Goal: Task Accomplishment & Management: Manage account settings

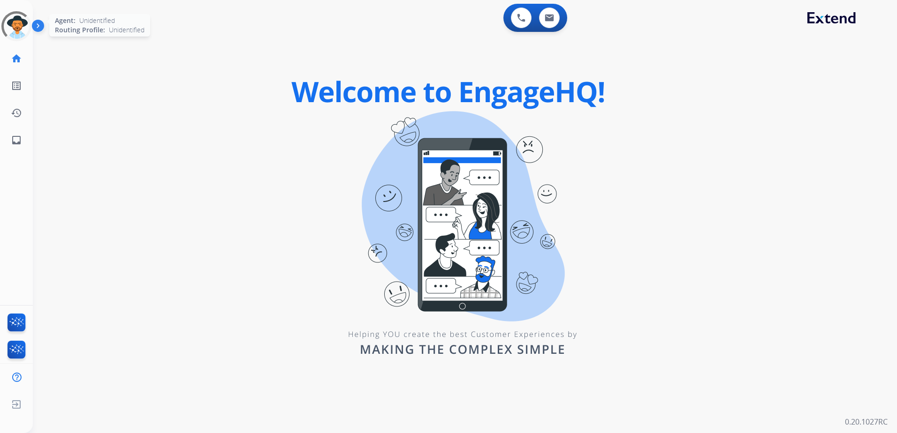
click at [16, 22] on div at bounding box center [16, 26] width 30 height 30
click at [10, 18] on div at bounding box center [16, 26] width 30 height 30
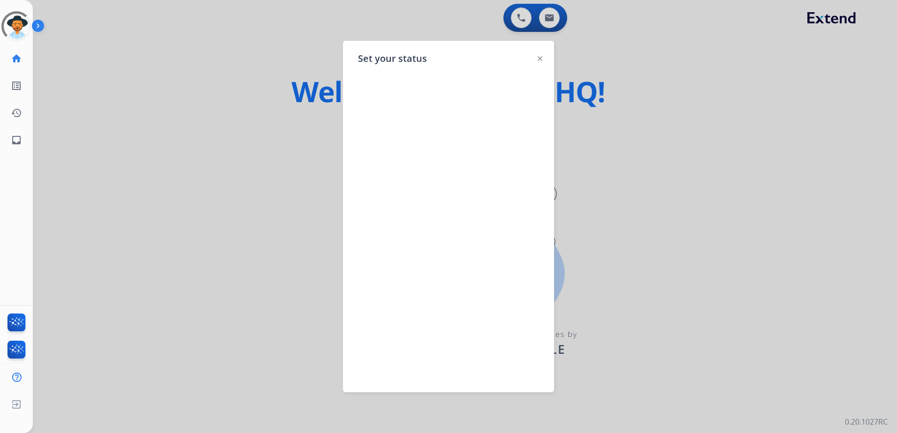
click at [540, 55] on div at bounding box center [539, 58] width 5 height 11
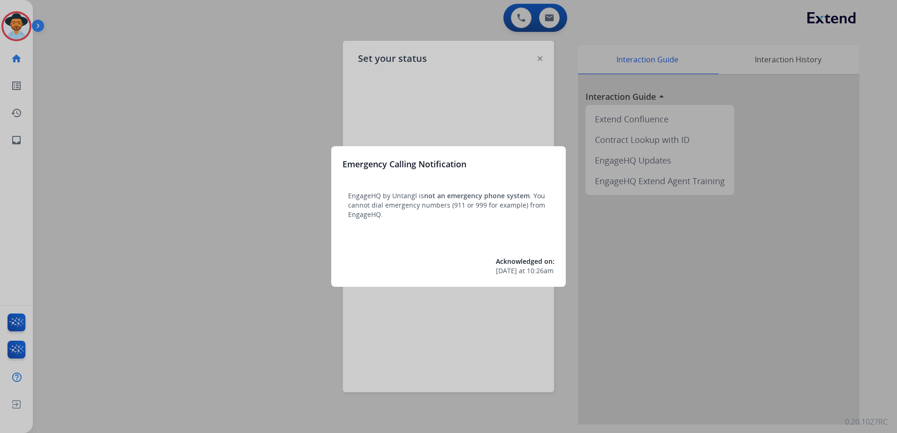
click at [540, 60] on div at bounding box center [448, 216] width 897 height 433
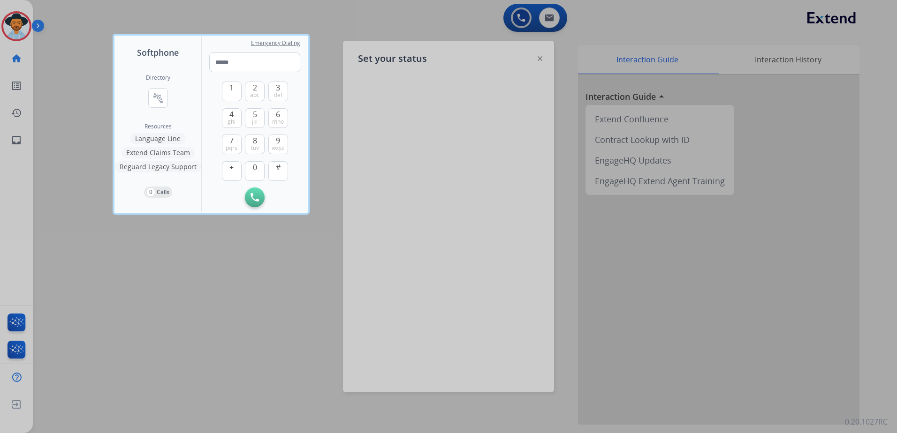
click at [401, 21] on div at bounding box center [448, 216] width 897 height 433
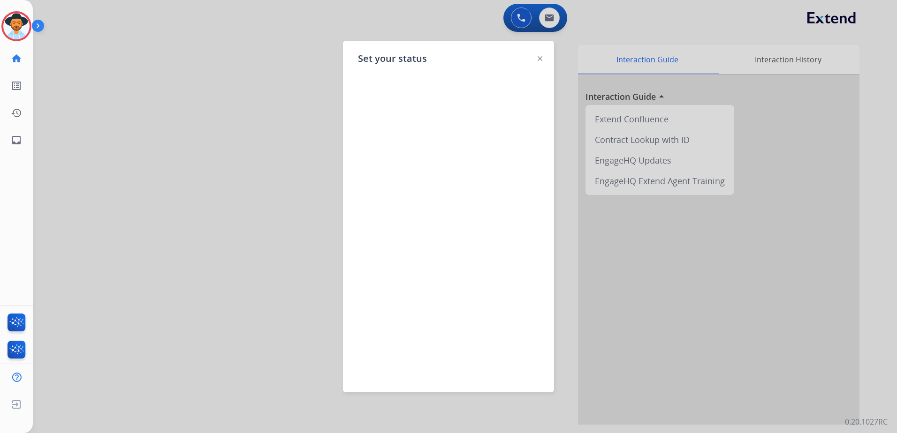
click at [540, 57] on img at bounding box center [539, 58] width 5 height 5
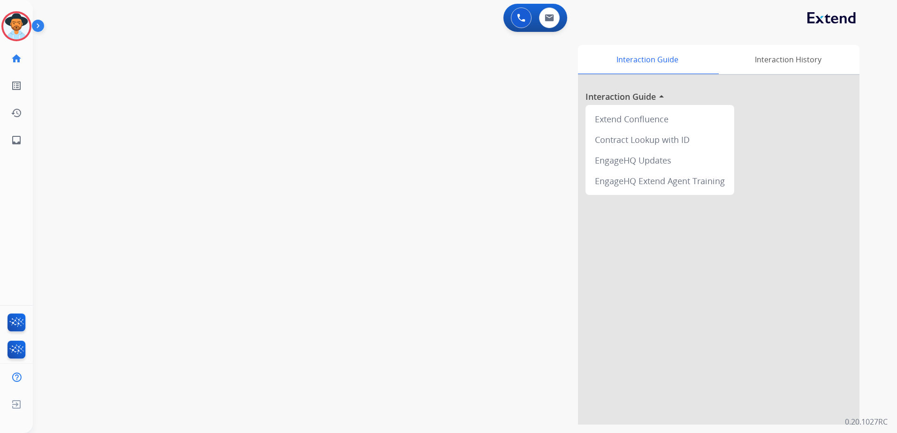
click at [0, 24] on html "Outbound call Quit Outbound call Quit Schedule interaction + Add to my list Cus…" at bounding box center [448, 216] width 897 height 433
click at [21, 27] on img at bounding box center [16, 26] width 26 height 26
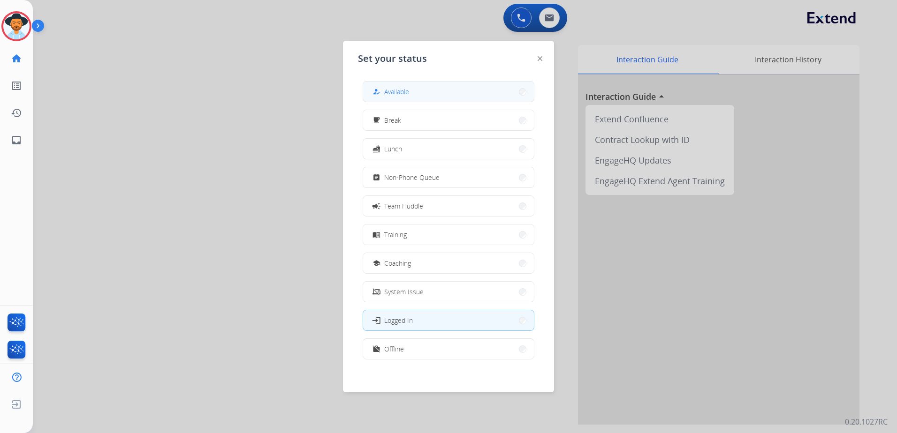
click at [401, 83] on button "how_to_reg Available" at bounding box center [448, 92] width 171 height 20
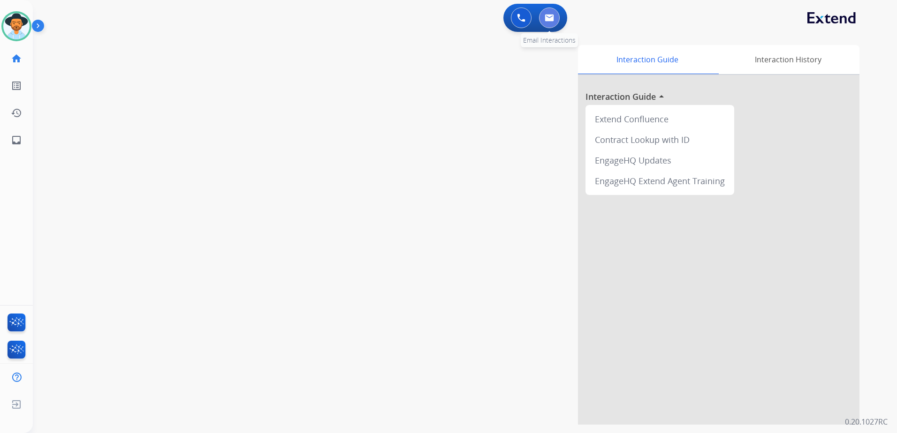
click at [553, 22] on button at bounding box center [549, 18] width 21 height 21
select select "**********"
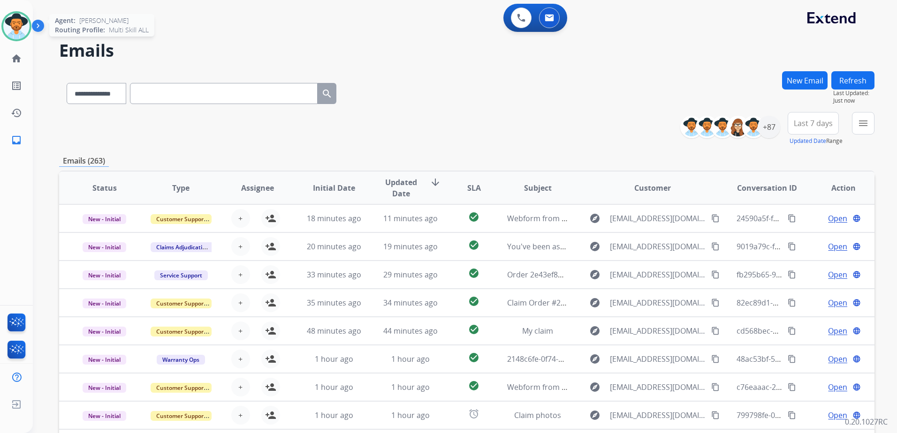
click at [8, 30] on img at bounding box center [16, 26] width 26 height 26
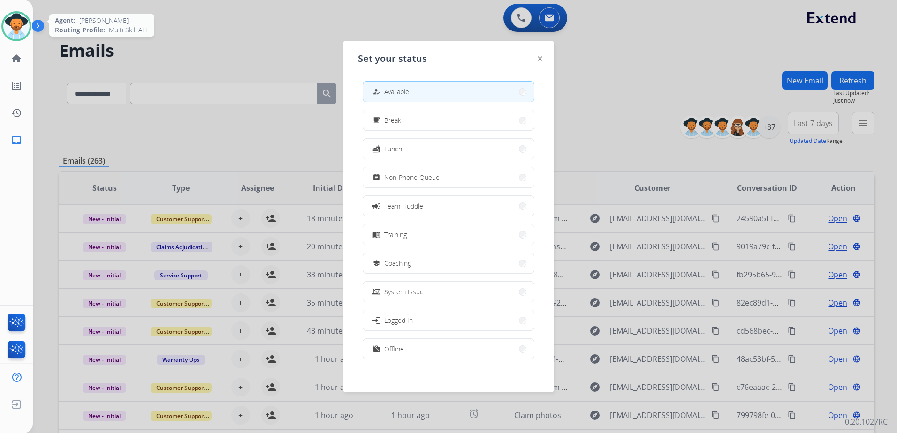
click at [13, 33] on img at bounding box center [16, 26] width 26 height 26
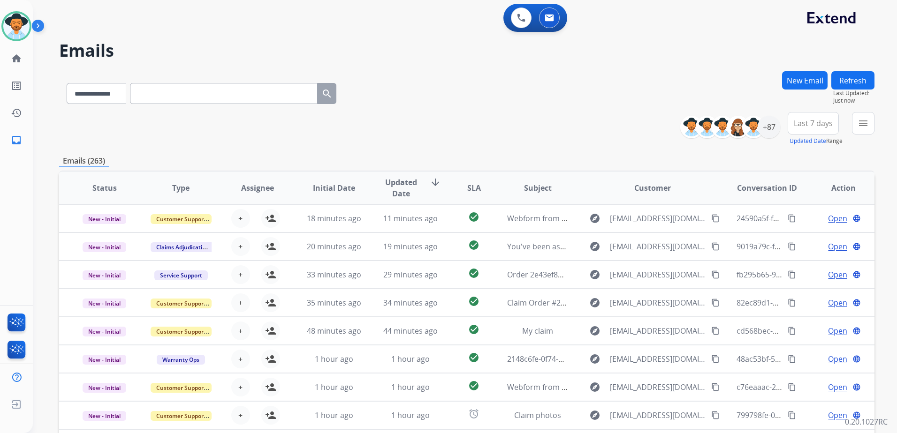
click at [461, 113] on div "**********" at bounding box center [466, 129] width 815 height 34
click at [18, 20] on img at bounding box center [16, 26] width 26 height 26
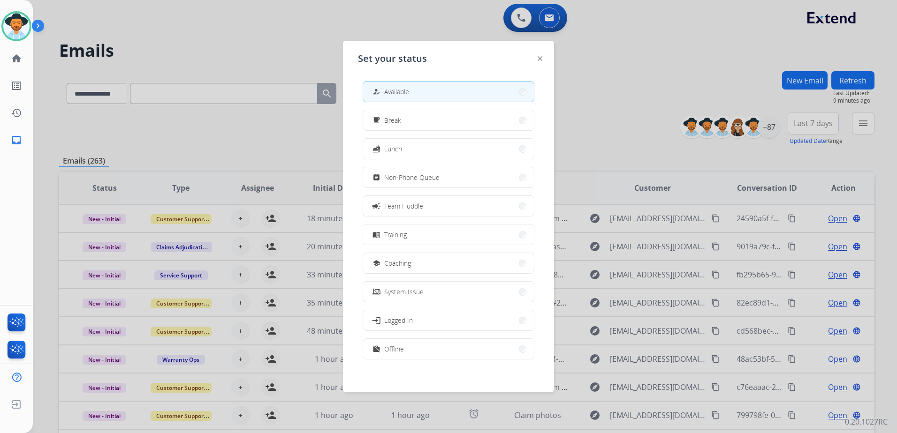
click at [621, 104] on div at bounding box center [448, 216] width 897 height 433
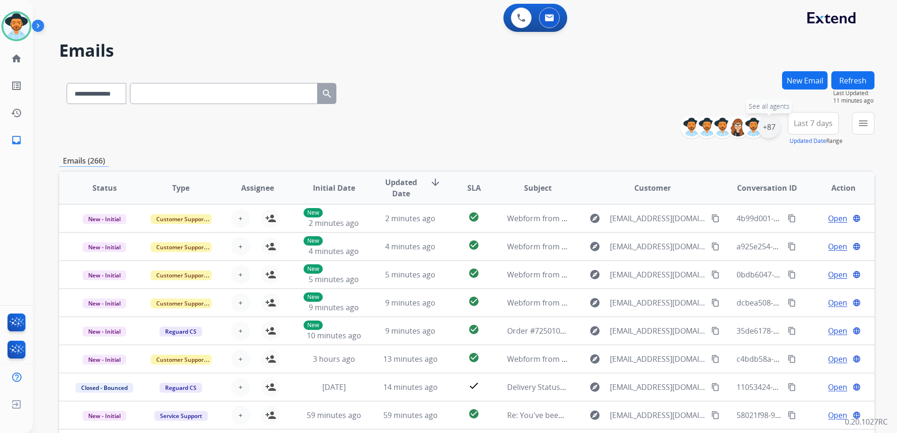
click at [774, 128] on div "+87" at bounding box center [768, 127] width 23 height 23
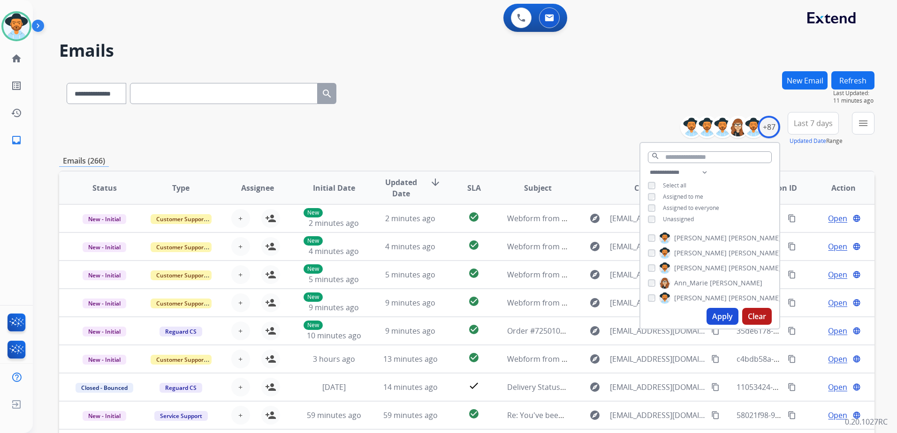
click at [675, 219] on span "Unassigned" at bounding box center [678, 219] width 31 height 8
click at [721, 315] on button "Apply" at bounding box center [722, 316] width 32 height 17
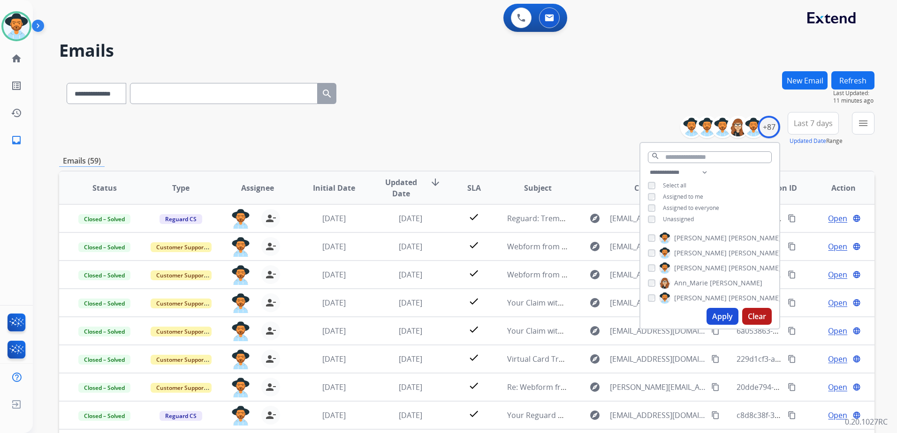
click at [462, 106] on div "**********" at bounding box center [466, 91] width 815 height 41
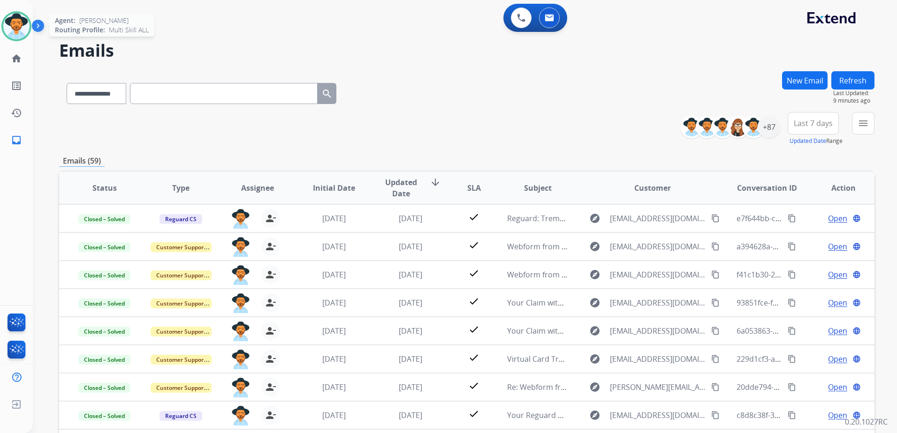
click at [13, 31] on img at bounding box center [16, 26] width 26 height 26
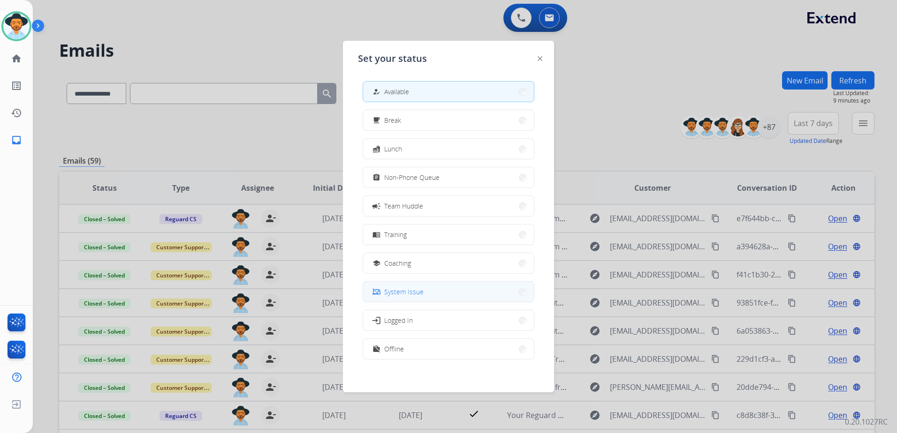
scroll to position [3, 0]
click at [426, 343] on button "work_off Offline" at bounding box center [448, 346] width 171 height 20
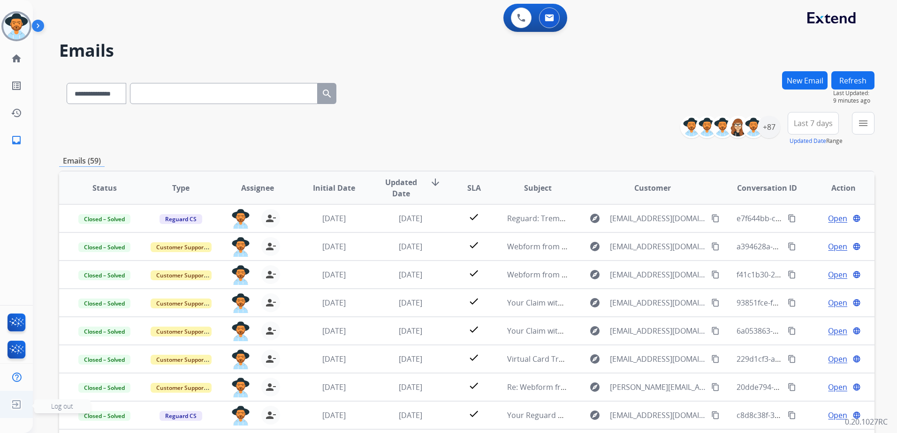
drag, startPoint x: 12, startPoint y: 403, endPoint x: 43, endPoint y: 343, distance: 67.7
click at [12, 403] on img at bounding box center [16, 405] width 17 height 18
